Goal: Navigation & Orientation: Find specific page/section

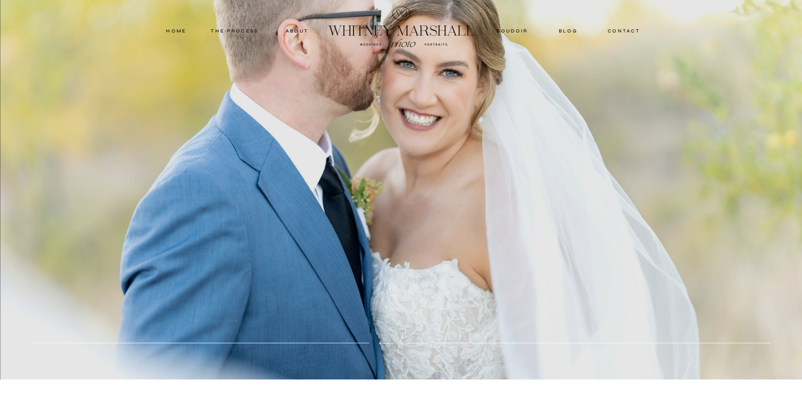
click at [390, 347] on icon at bounding box center [387, 344] width 21 height 20
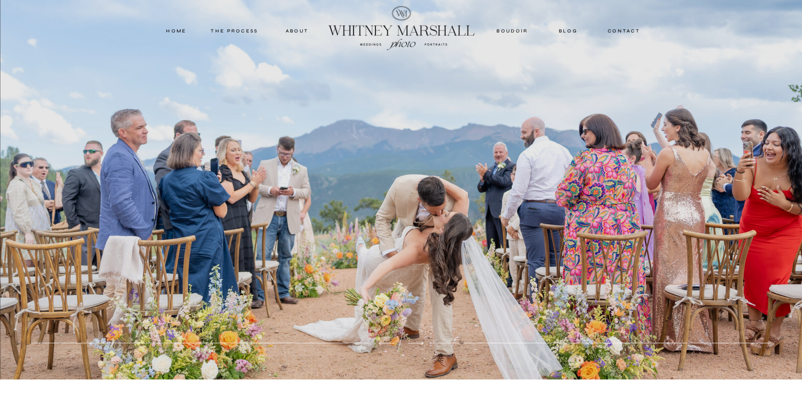
click at [435, 342] on div at bounding box center [401, 190] width 802 height 380
click at [416, 339] on icon at bounding box center [416, 344] width 21 height 20
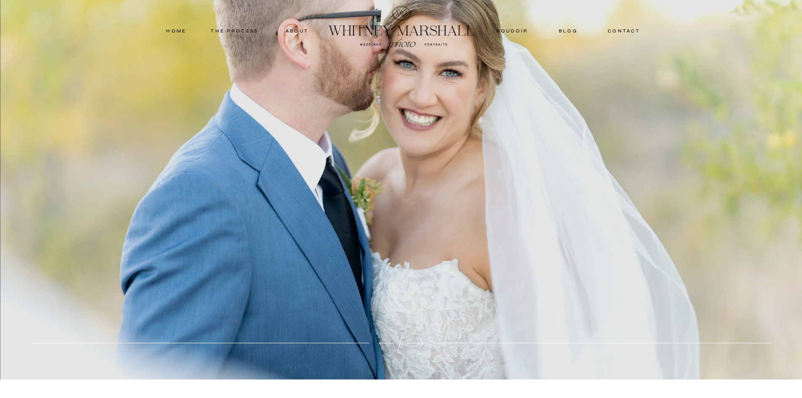
click at [416, 339] on icon at bounding box center [416, 344] width 21 height 20
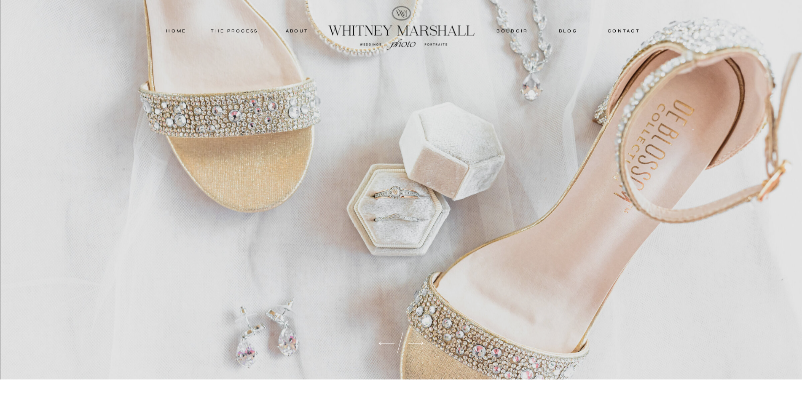
click at [416, 339] on icon at bounding box center [416, 344] width 21 height 20
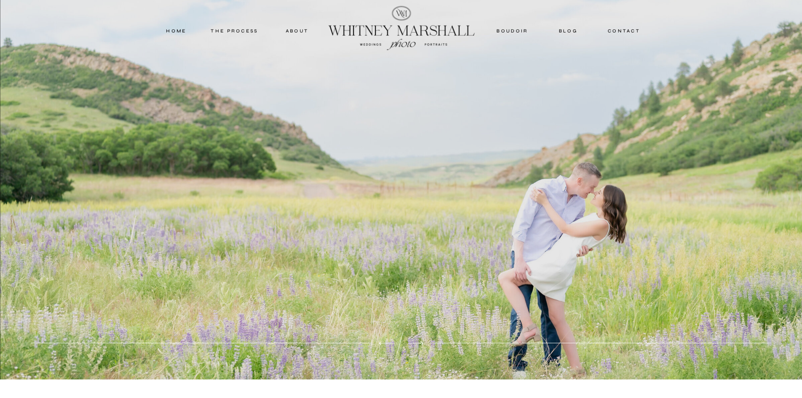
click at [416, 339] on icon at bounding box center [416, 344] width 21 height 20
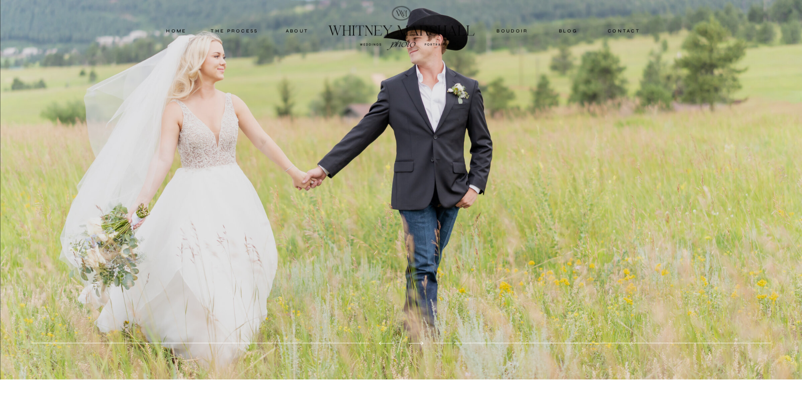
click at [239, 29] on nav "THE PROCESS" at bounding box center [235, 31] width 51 height 8
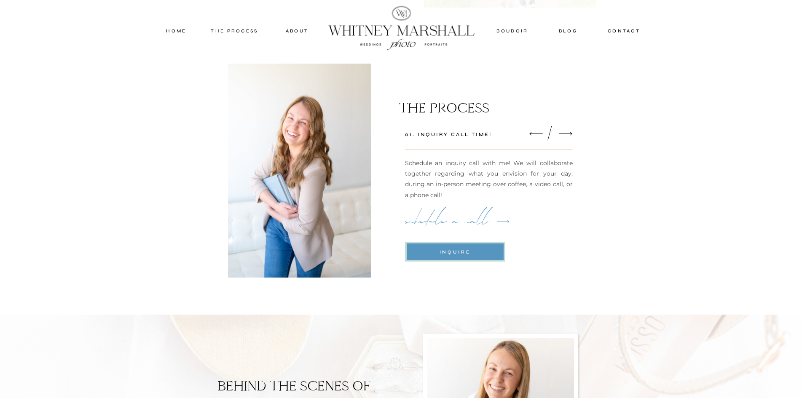
scroll to position [759, 0]
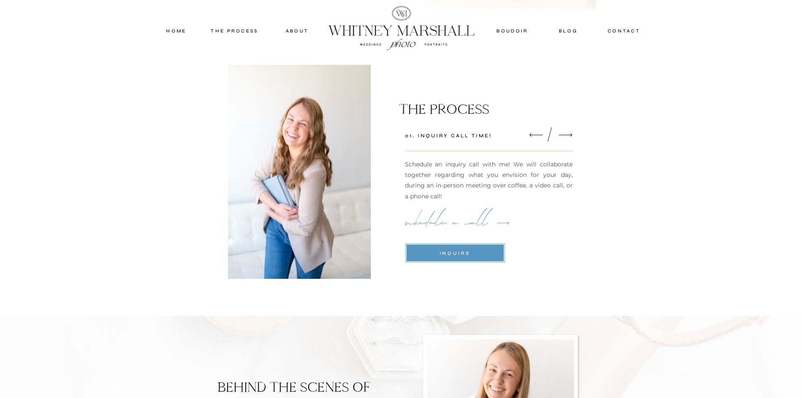
click at [570, 135] on icon at bounding box center [566, 135] width 18 height 17
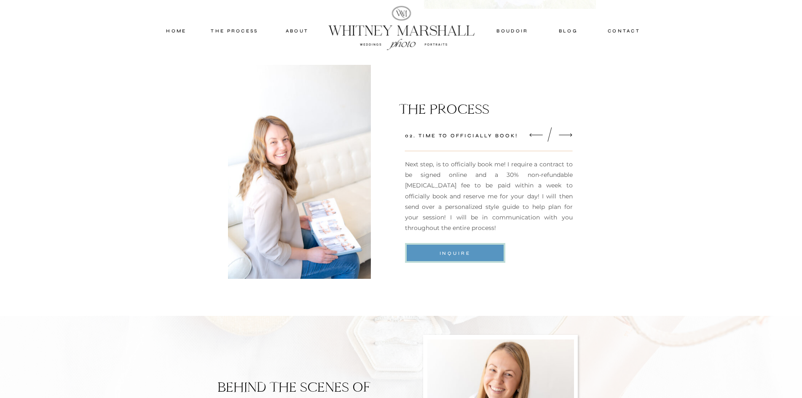
click at [570, 135] on icon at bounding box center [566, 135] width 18 height 17
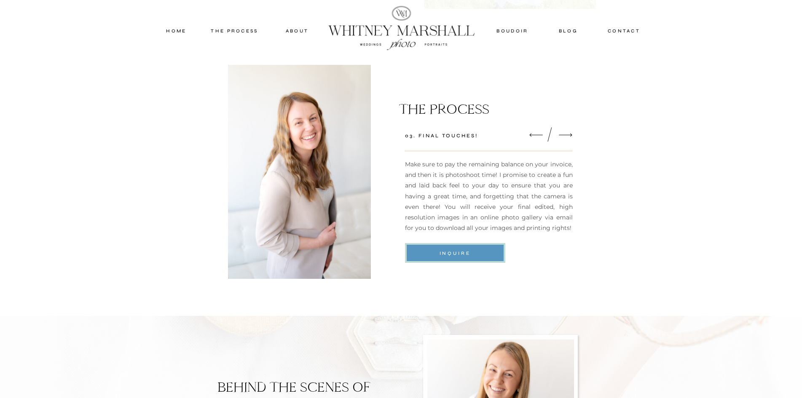
click at [570, 135] on icon at bounding box center [566, 135] width 18 height 17
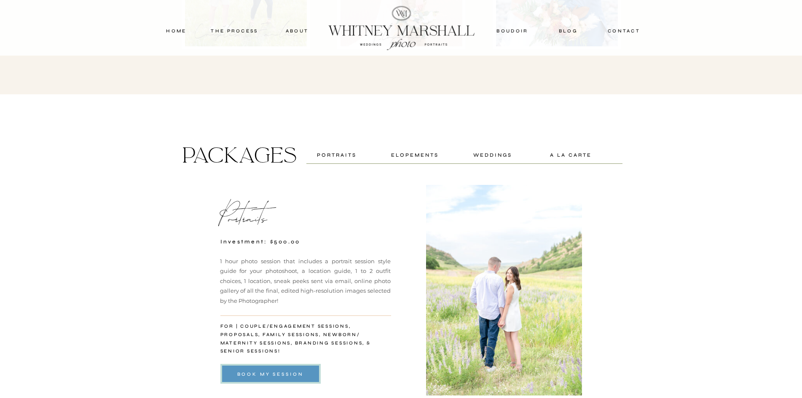
scroll to position [1518, 0]
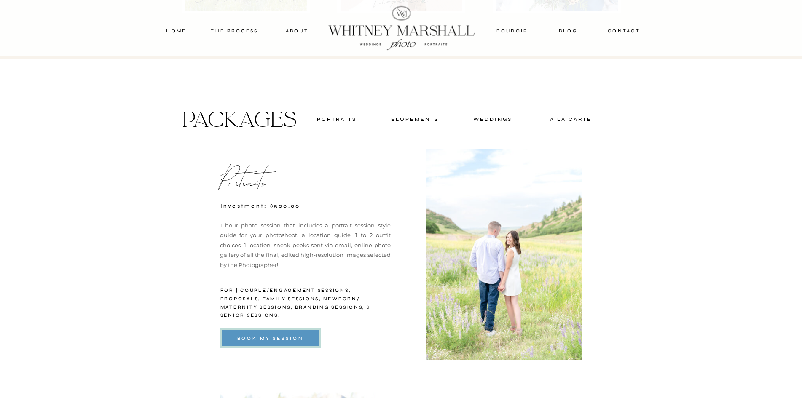
click at [487, 118] on div "weddings" at bounding box center [493, 119] width 54 height 8
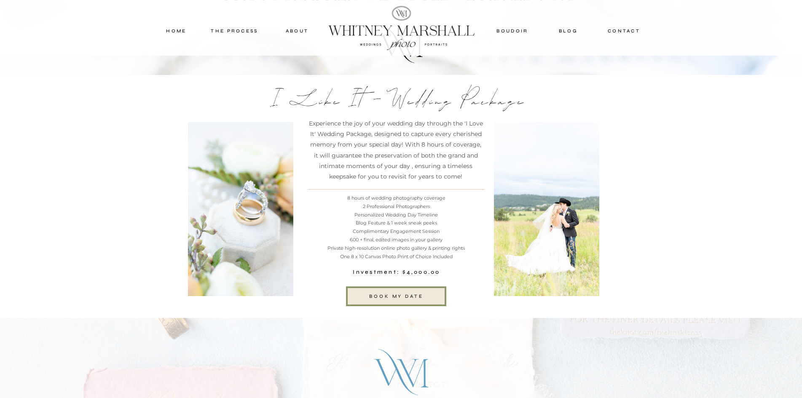
scroll to position [2246, 0]
